Goal: Information Seeking & Learning: Learn about a topic

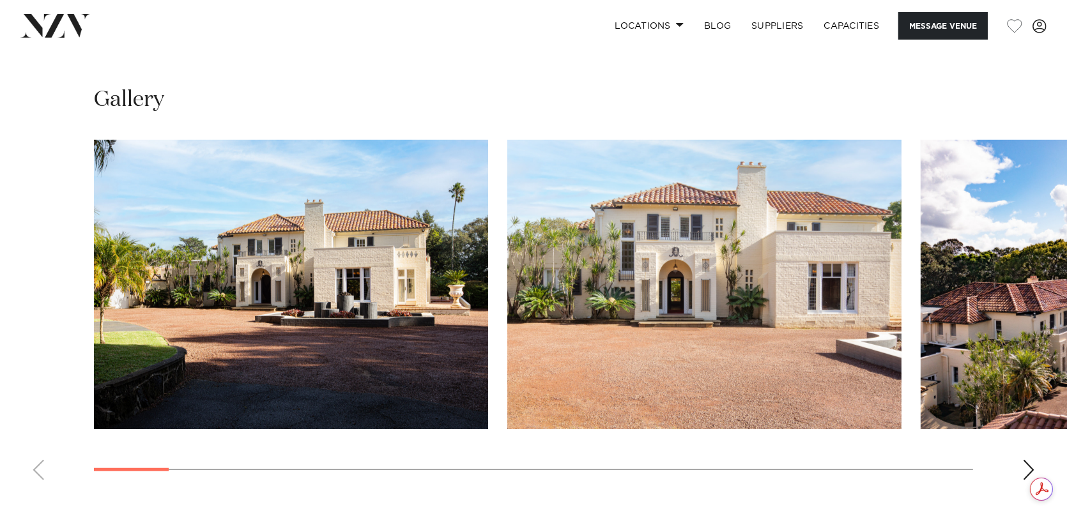
scroll to position [1214, 0]
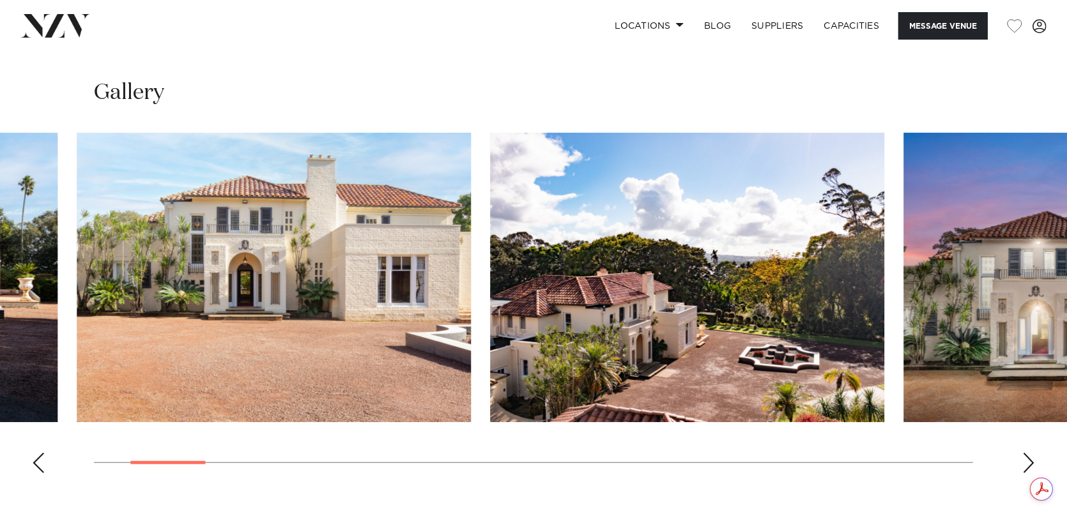
click at [376, 277] on img "2 / 25" at bounding box center [274, 277] width 394 height 289
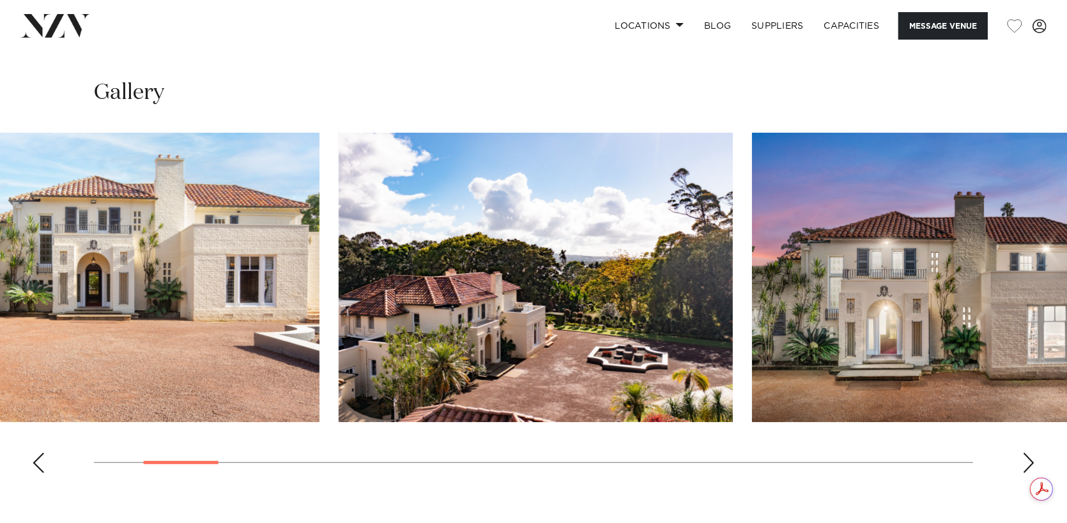
click at [339, 228] on img "3 / 25" at bounding box center [536, 277] width 394 height 289
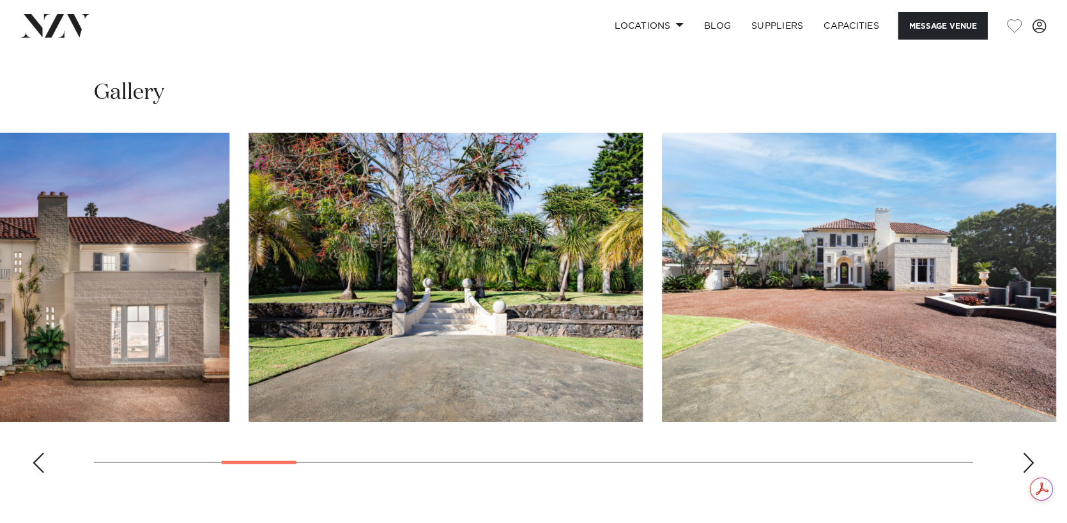
click at [45, 224] on img "4 / 25" at bounding box center [32, 277] width 394 height 289
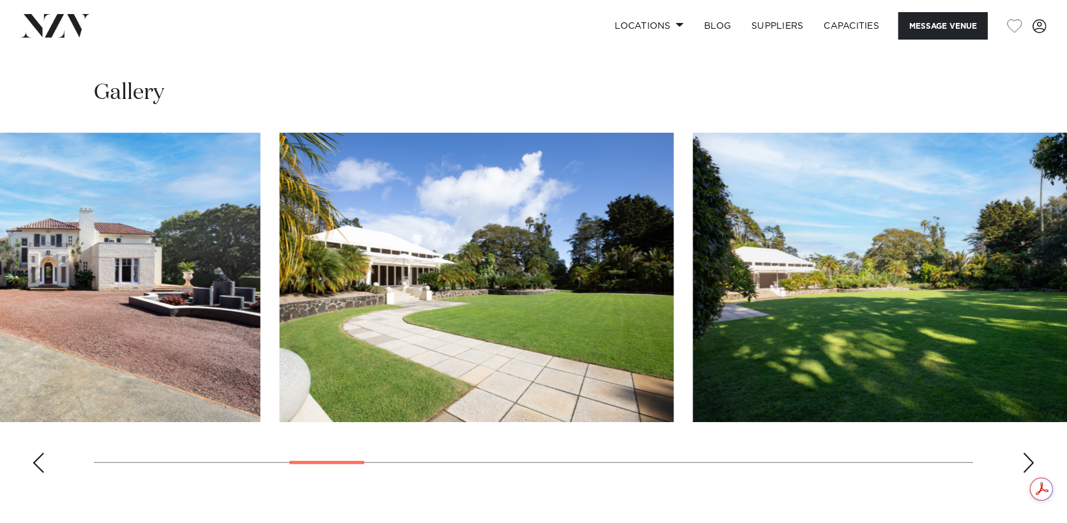
click at [141, 233] on img "6 / 25" at bounding box center [63, 277] width 394 height 289
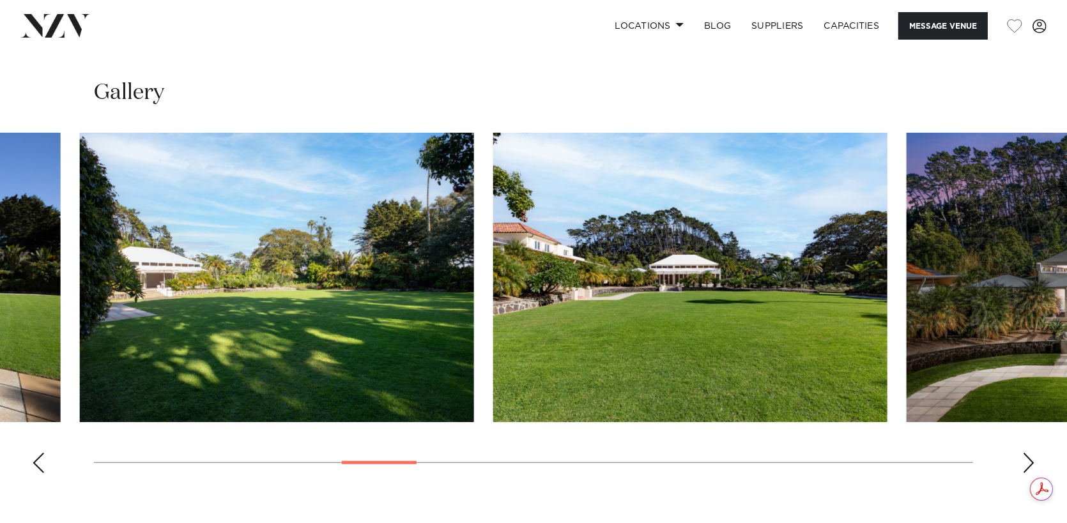
click at [171, 206] on img "8 / 25" at bounding box center [277, 277] width 394 height 289
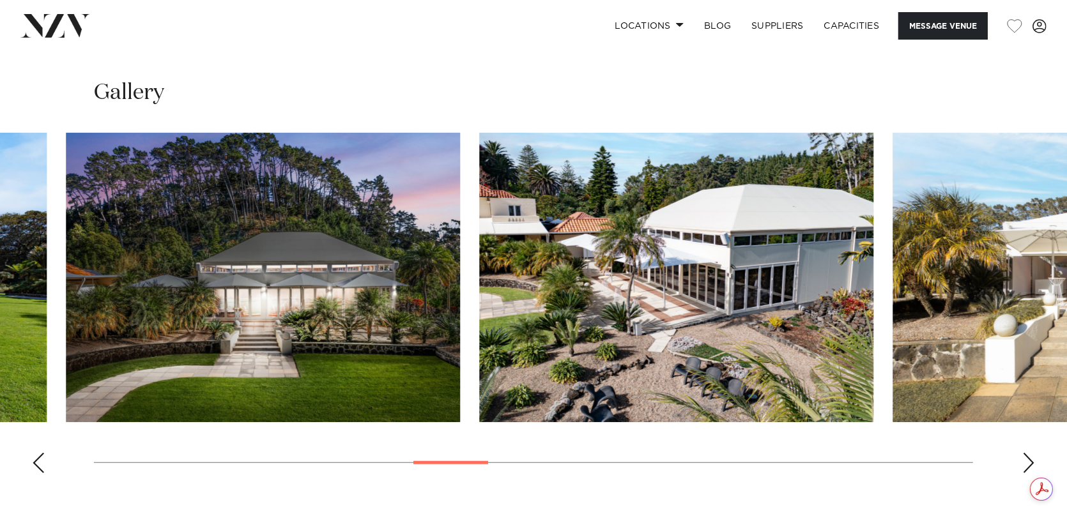
click at [19, 232] on swiper-container at bounding box center [533, 308] width 1067 height 351
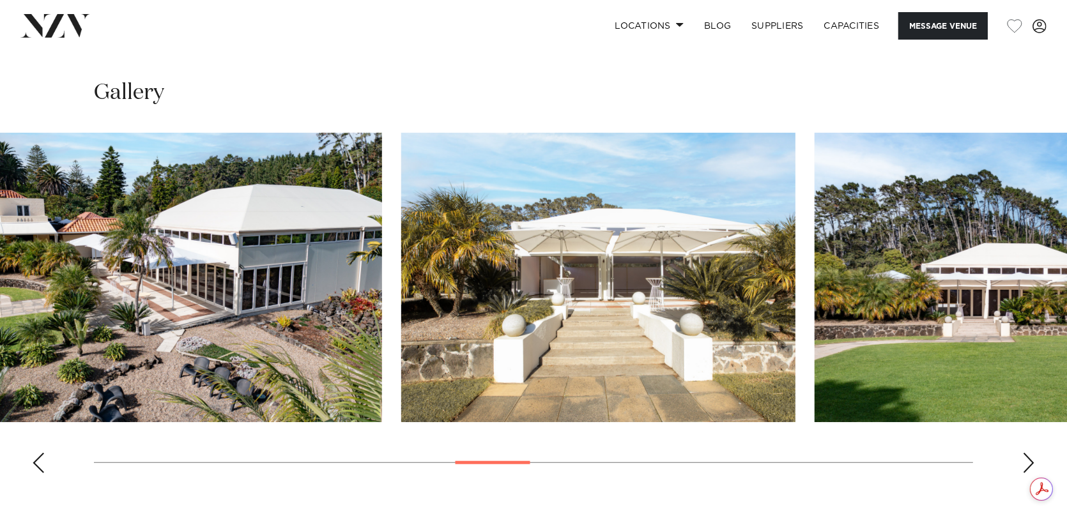
click at [237, 204] on swiper-container at bounding box center [533, 308] width 1067 height 351
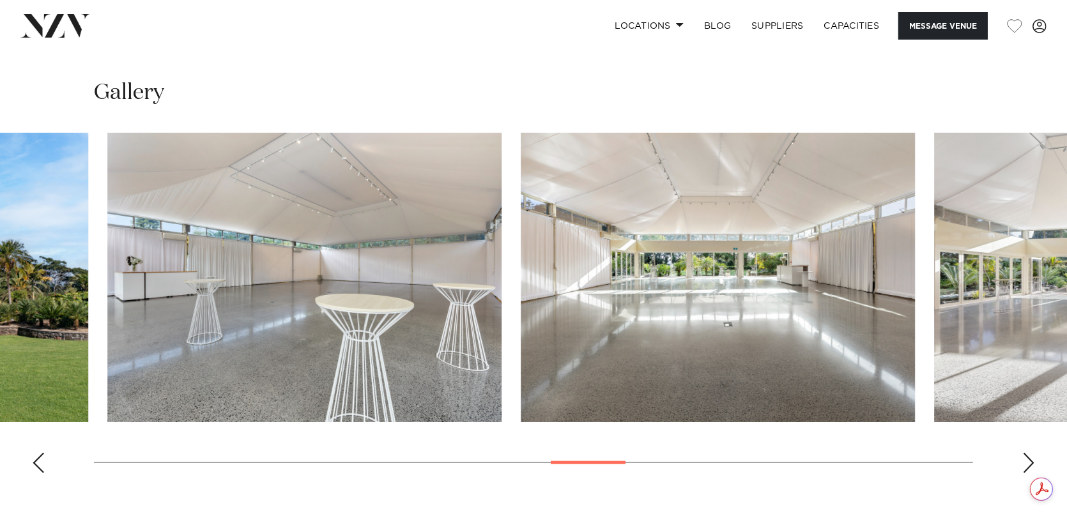
click at [107, 204] on img "14 / 25" at bounding box center [304, 277] width 394 height 289
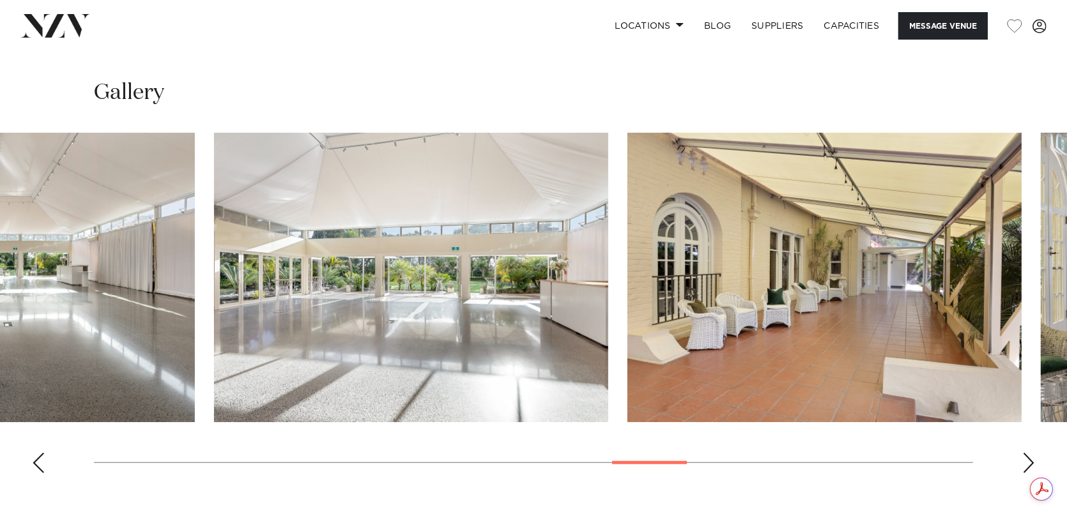
click at [214, 197] on img "16 / 25" at bounding box center [411, 277] width 394 height 289
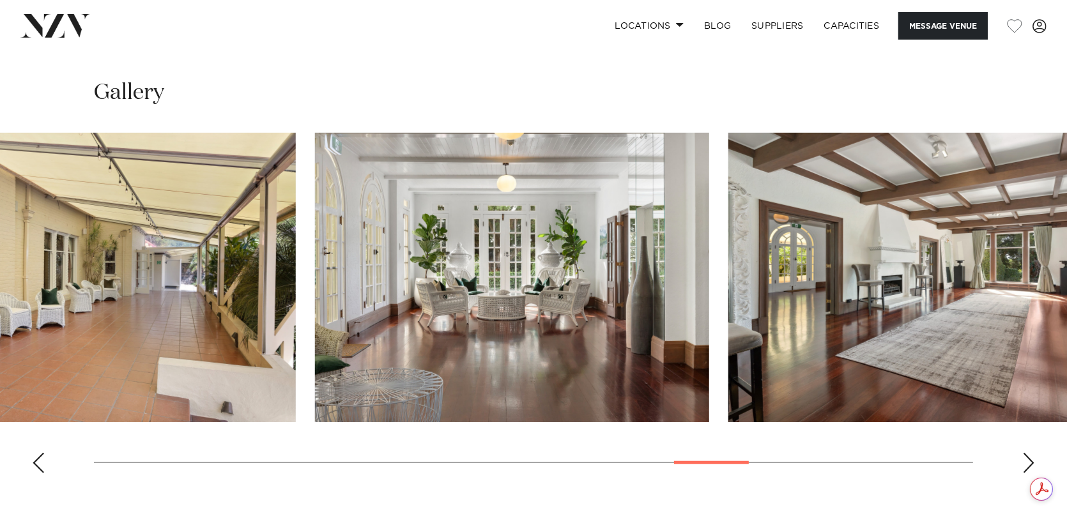
click at [215, 229] on img "17 / 25" at bounding box center [99, 277] width 394 height 289
